Goal: Contribute content

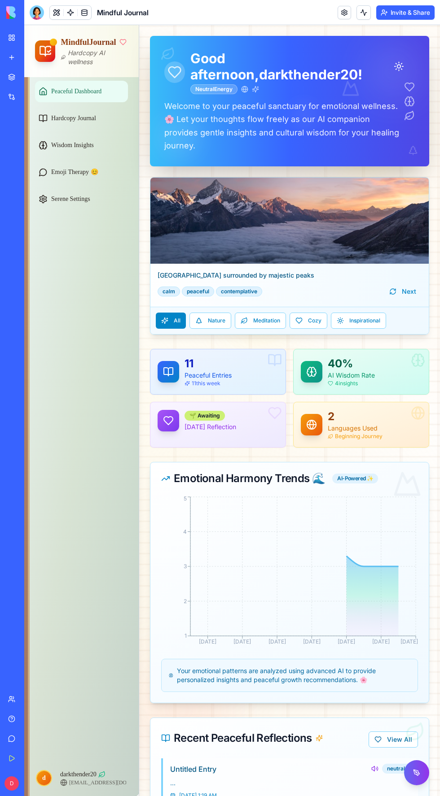
click at [39, 17] on div at bounding box center [37, 12] width 14 height 14
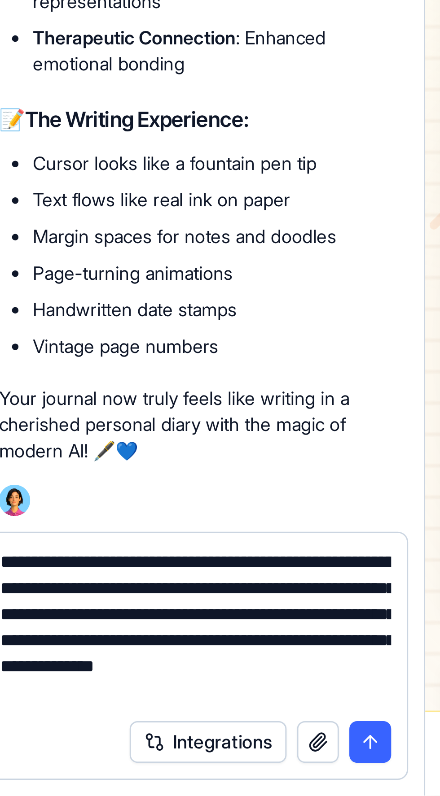
type textarea "**********"
click at [162, 777] on button "submit" at bounding box center [162, 778] width 14 height 14
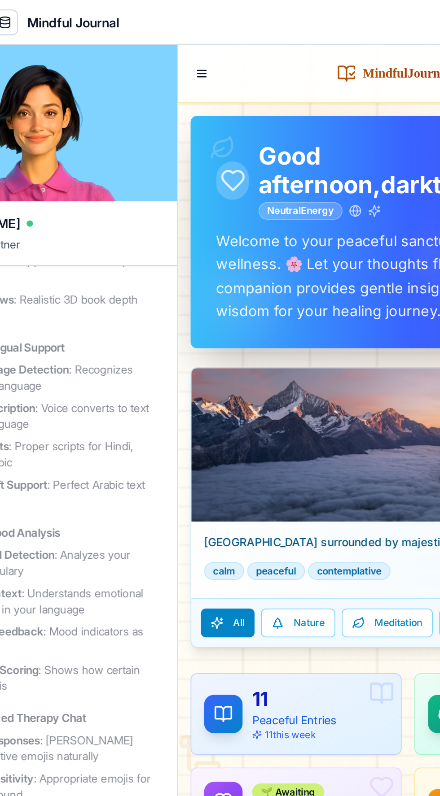
scroll to position [7691, 0]
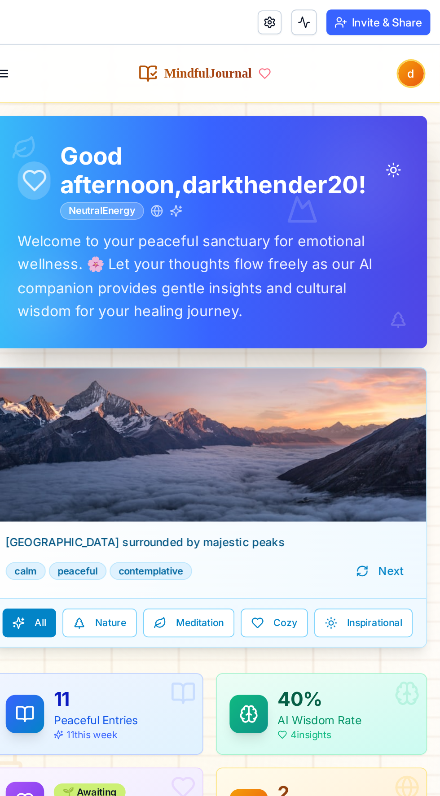
click at [405, 11] on button "Invite & Share" at bounding box center [405, 12] width 58 height 14
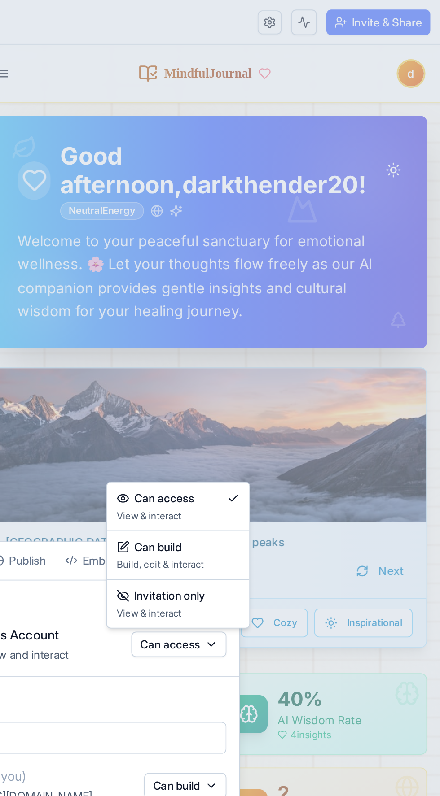
click at [227, 213] on div at bounding box center [220, 398] width 440 height 796
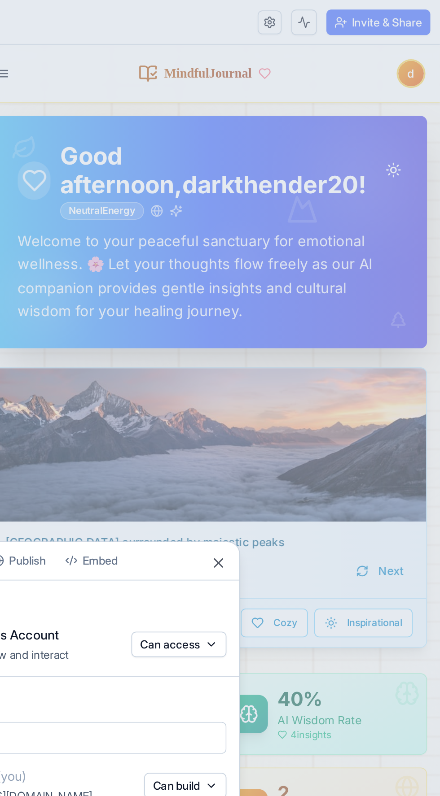
click at [231, 244] on div at bounding box center [220, 398] width 440 height 796
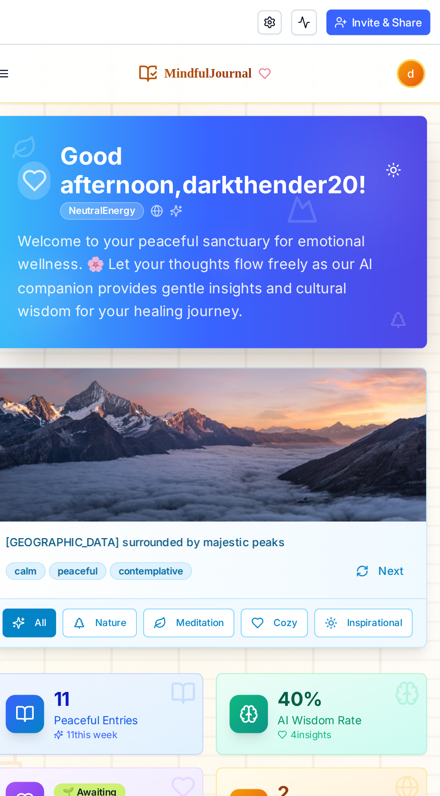
click at [401, 16] on button "Invite & Share" at bounding box center [405, 12] width 58 height 14
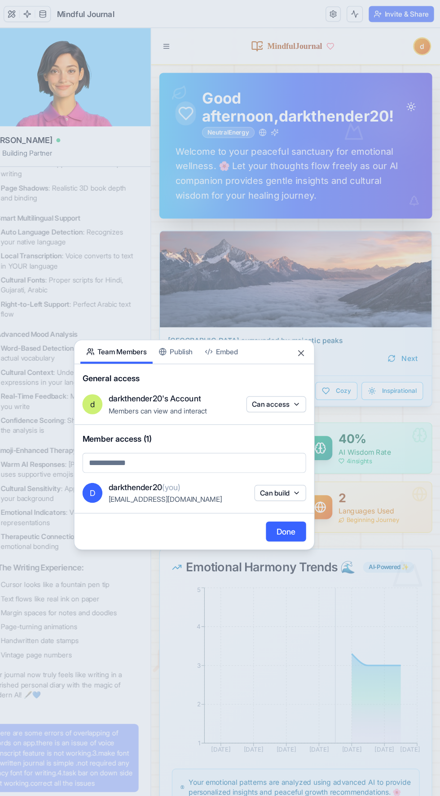
scroll to position [0, 0]
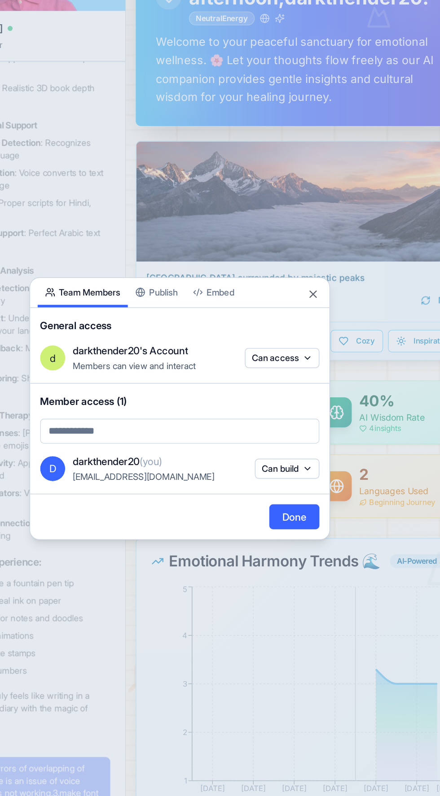
click at [205, 353] on div "Share App Team Members Publish Embed General access d darkthender20's Account M…" at bounding box center [219, 398] width 215 height 188
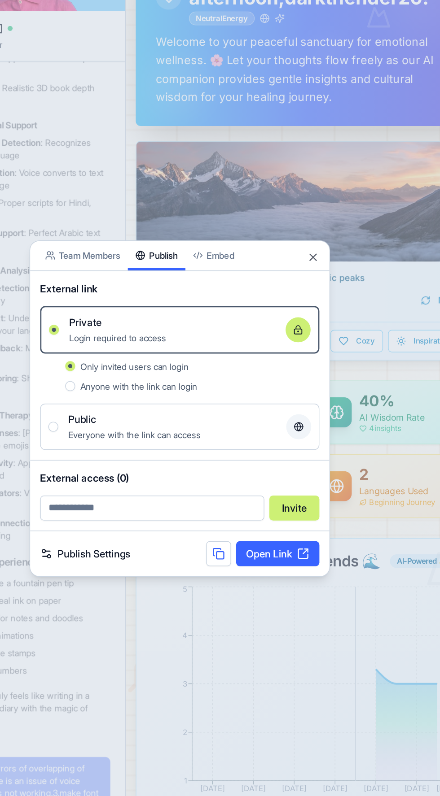
click at [254, 322] on body "BETA My Workspace New app Marketplace Integrations Recent QuoteSnap Pro Mindful…" at bounding box center [220, 398] width 440 height 796
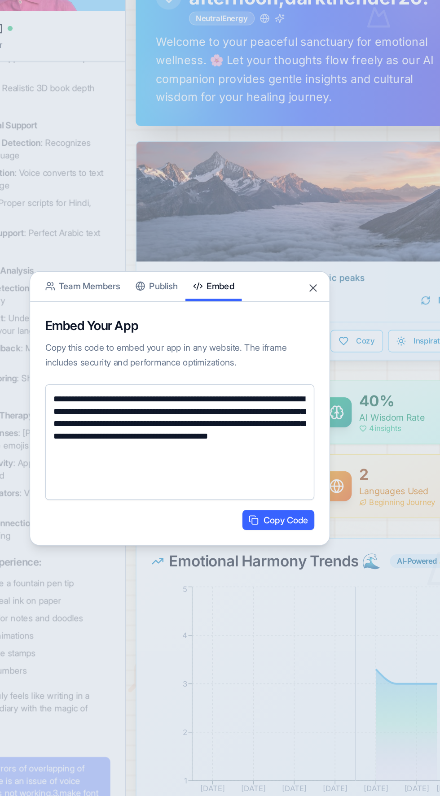
click at [157, 321] on button "Team Members" at bounding box center [150, 310] width 65 height 21
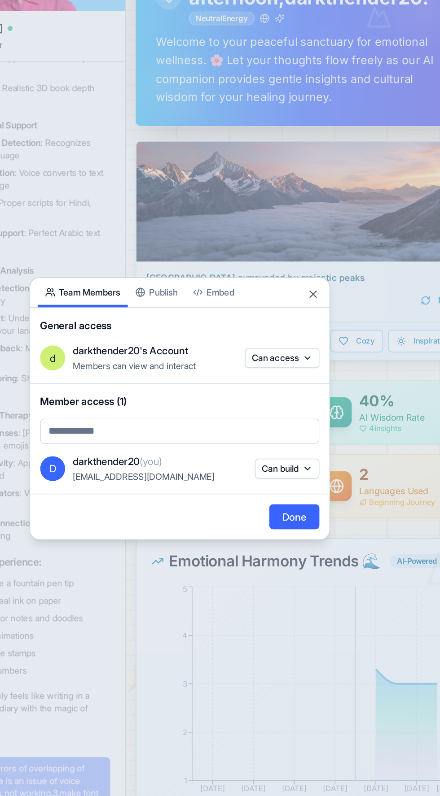
click at [318, 326] on div "Share App Team Members Publish Embed" at bounding box center [220, 316] width 214 height 22
click at [316, 321] on button "Close" at bounding box center [315, 316] width 9 height 9
